Goal: Find specific page/section: Find specific page/section

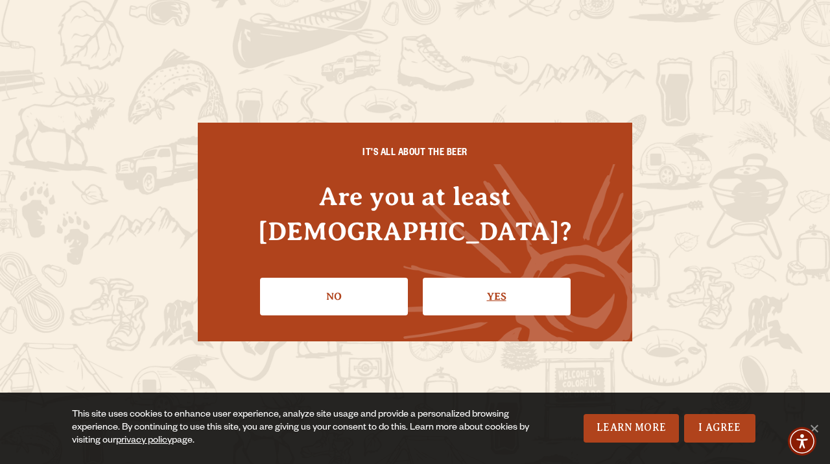
click at [508, 277] on link "Yes" at bounding box center [497, 296] width 148 height 38
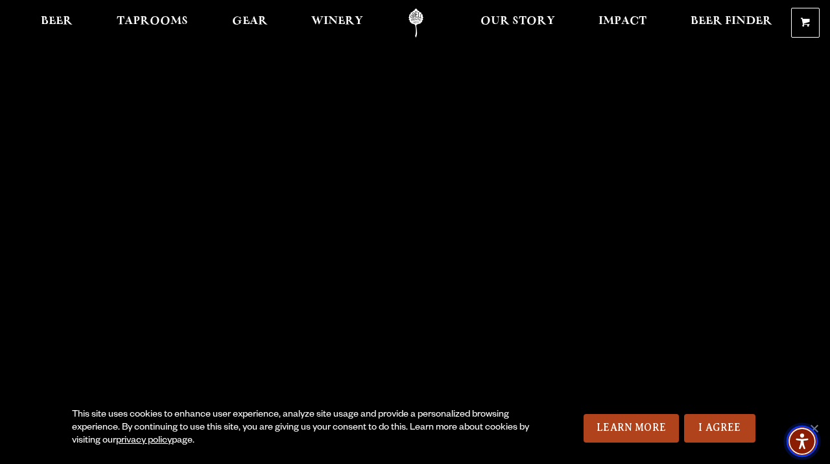
click at [817, 427] on img "Accessibility Menu" at bounding box center [801, 440] width 31 height 31
click at [736, 418] on link "I Agree" at bounding box center [719, 428] width 71 height 29
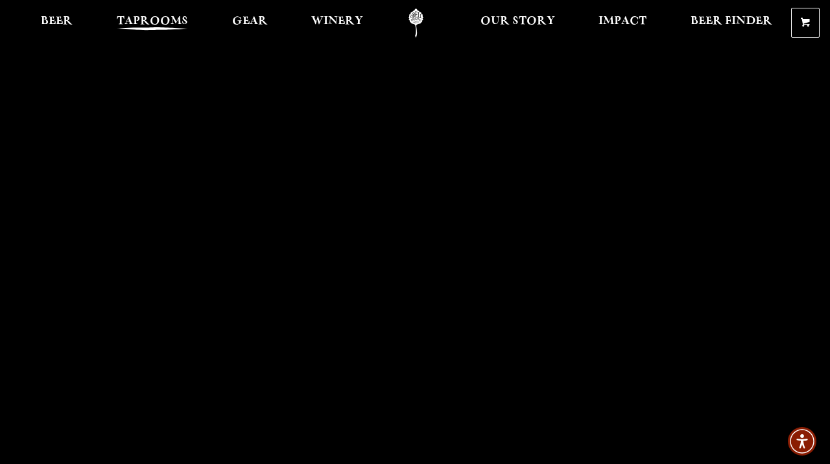
click at [125, 23] on span "Taprooms" at bounding box center [152, 21] width 71 height 10
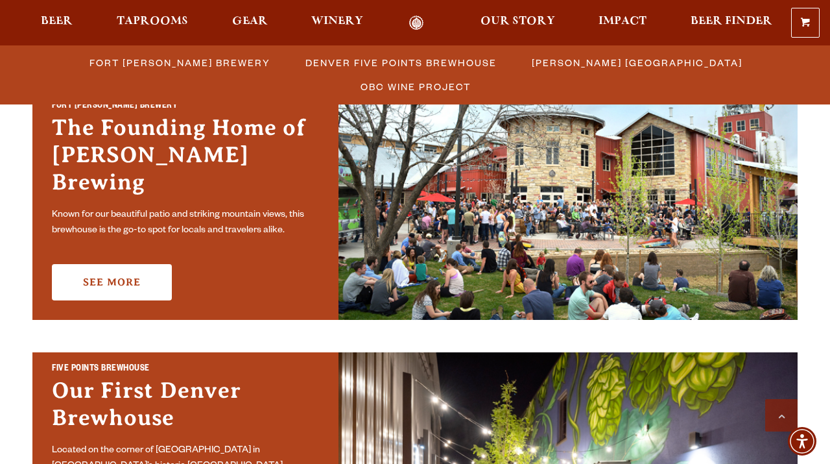
scroll to position [410, 0]
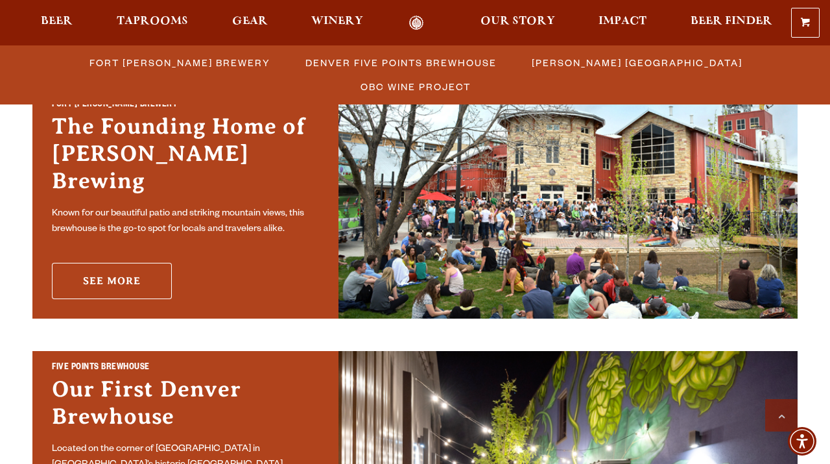
click at [112, 263] on link "See More" at bounding box center [112, 281] width 120 height 36
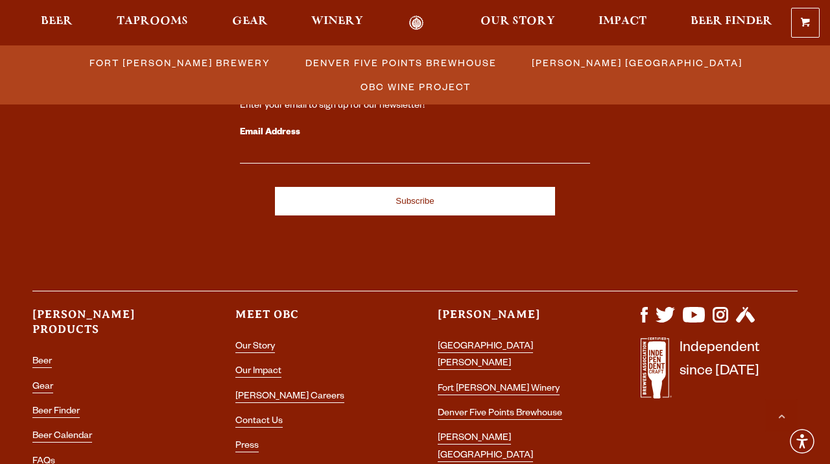
scroll to position [1400, 0]
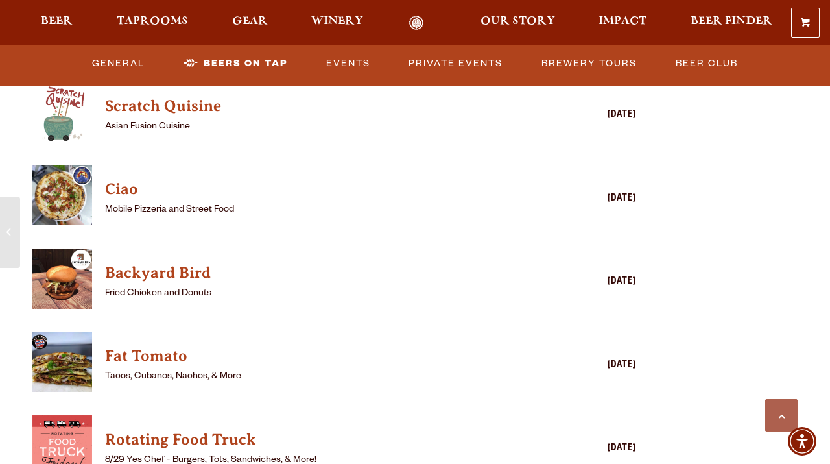
scroll to position [3130, 0]
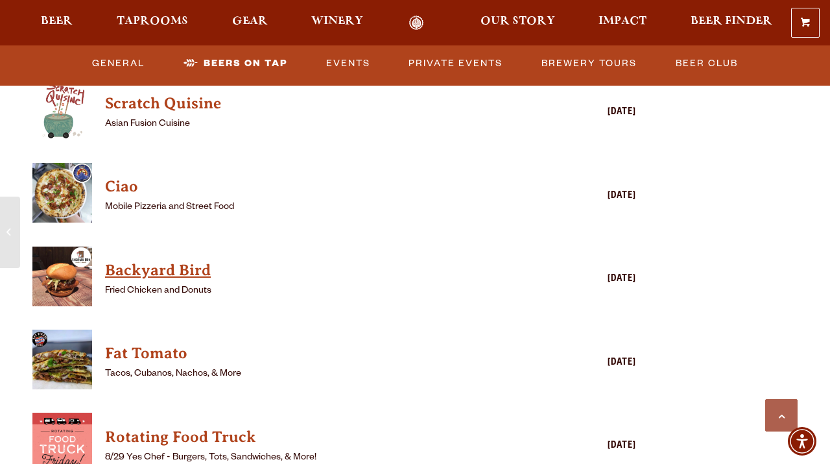
click at [176, 270] on h4 "Backyard Bird" at bounding box center [315, 270] width 421 height 21
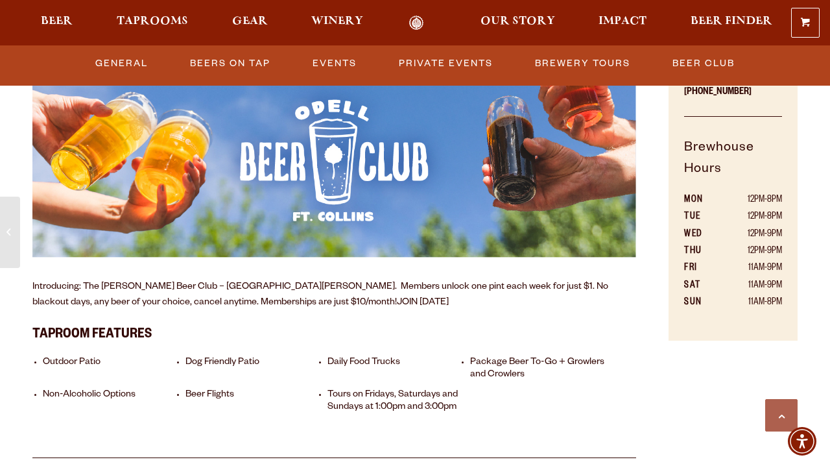
scroll to position [0, 0]
